Goal: Transaction & Acquisition: Purchase product/service

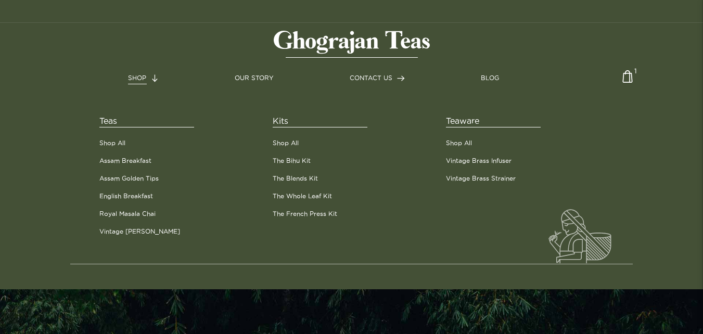
click at [133, 77] on span "SHOP" at bounding box center [137, 77] width 18 height 7
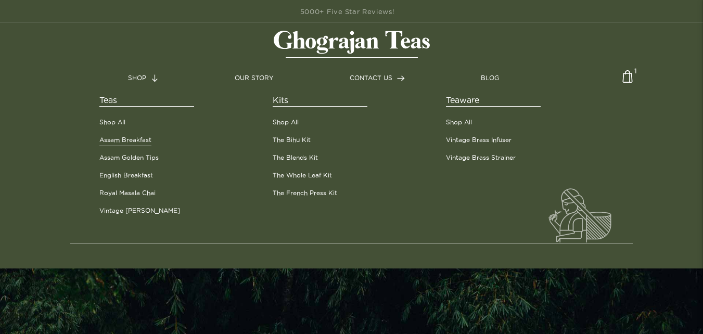
click at [135, 140] on link "Assam Breakfast" at bounding box center [125, 139] width 52 height 9
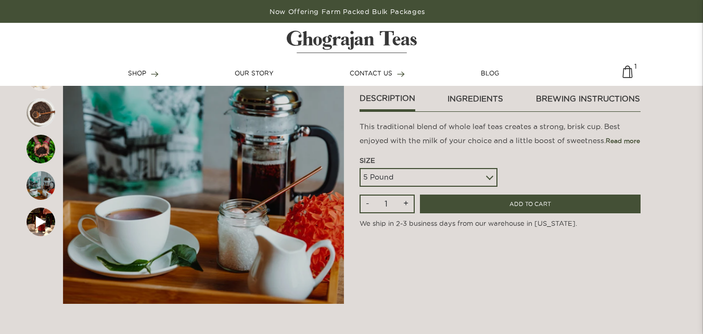
scroll to position [112, 0]
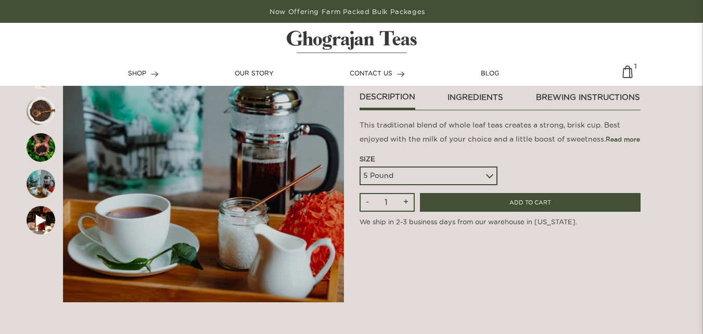
click at [483, 175] on select "5 Pound 10 Pound Paper Sack (68 lbs) Pallet - 20 Paper Sacks - 1364 lbs" at bounding box center [429, 176] width 138 height 19
select select
click at [360, 167] on select "5 Pound 10 Pound Paper Sack (68 lbs) Pallet - 20 Paper Sacks - 1364 lbs" at bounding box center [429, 176] width 138 height 19
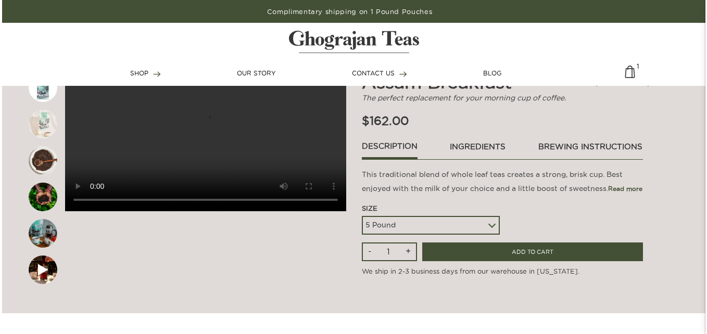
scroll to position [62, 0]
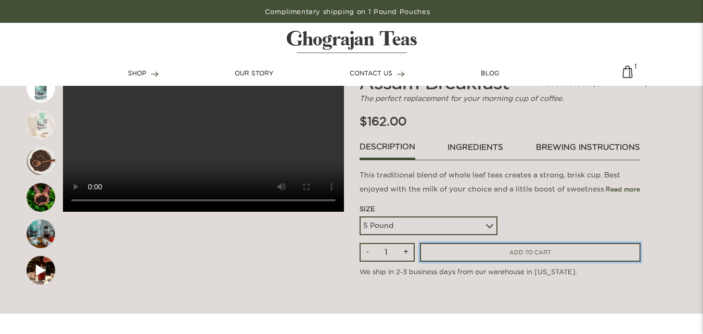
click at [486, 251] on input "ADD TO CART" at bounding box center [530, 252] width 221 height 19
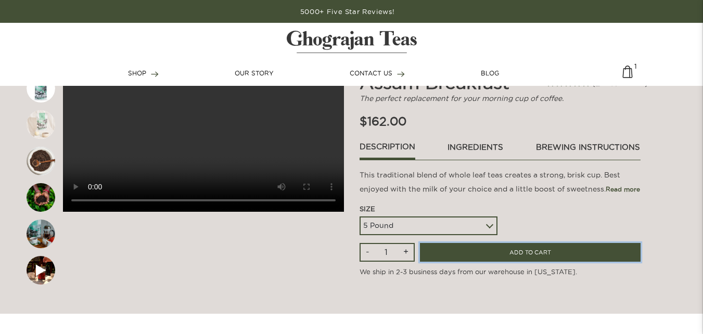
type input "2"
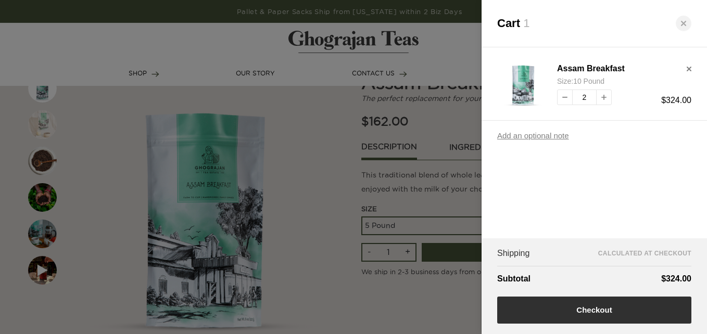
click at [564, 308] on button "Checkout" at bounding box center [594, 310] width 194 height 27
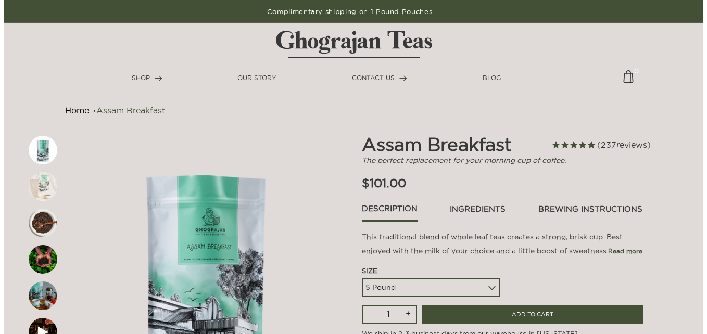
scroll to position [62, 0]
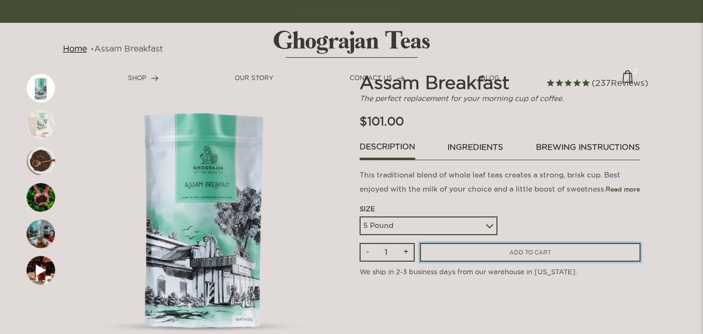
click at [453, 252] on input "ADD TO CART" at bounding box center [530, 252] width 221 height 19
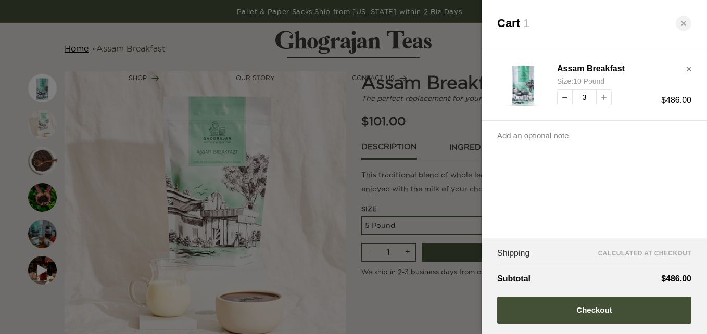
click at [562, 96] on button "decrease quantity" at bounding box center [565, 98] width 16 height 16
type input "1"
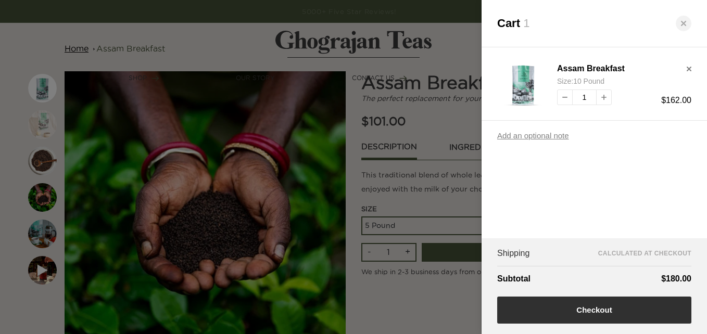
click at [573, 305] on button "Checkout" at bounding box center [594, 310] width 194 height 27
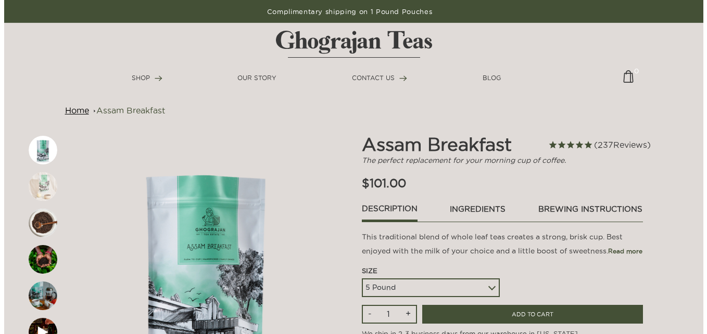
scroll to position [62, 0]
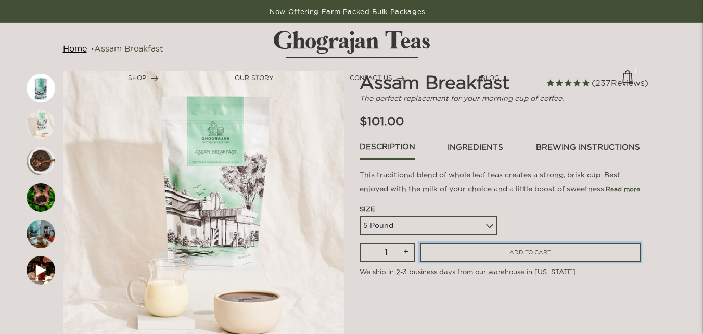
click at [495, 251] on input "ADD TO CART" at bounding box center [530, 252] width 221 height 19
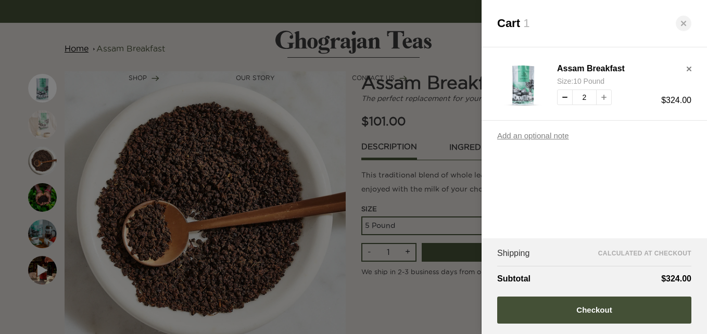
click at [561, 97] on button "decrease quantity" at bounding box center [565, 98] width 16 height 16
type input "1"
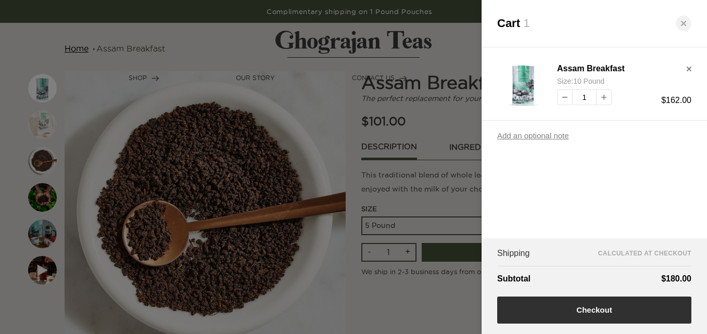
click at [583, 309] on button "Checkout" at bounding box center [594, 310] width 194 height 27
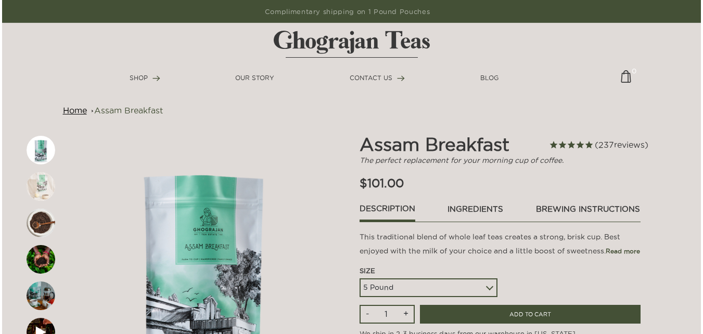
scroll to position [62, 0]
